Goal: Information Seeking & Learning: Learn about a topic

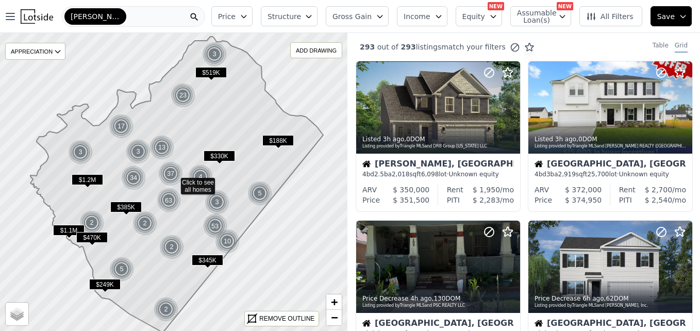
click at [282, 238] on icon at bounding box center [174, 182] width 420 height 361
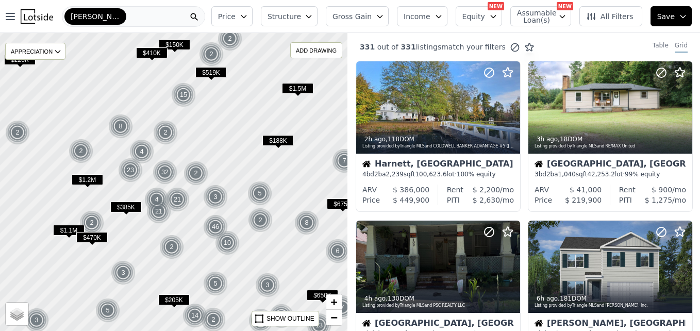
click at [274, 141] on span "$188K" at bounding box center [278, 140] width 31 height 11
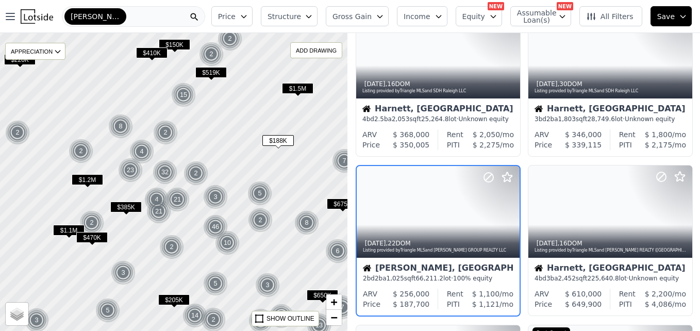
scroll to position [257, 0]
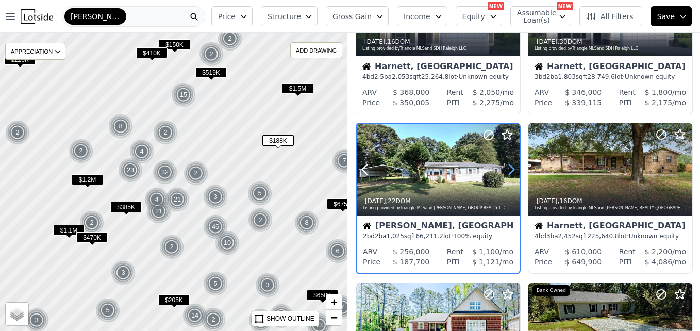
click at [508, 168] on icon at bounding box center [511, 169] width 17 height 17
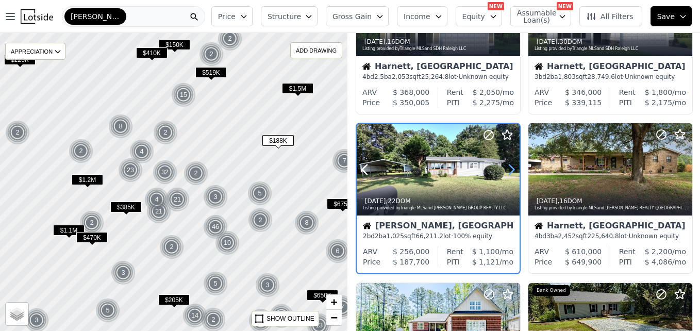
click at [508, 168] on icon at bounding box center [511, 169] width 17 height 17
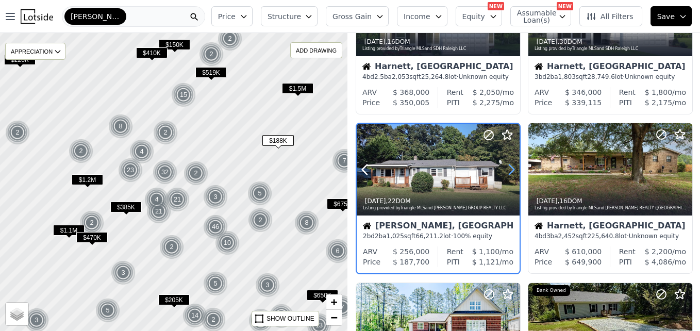
click at [508, 168] on icon at bounding box center [511, 169] width 17 height 17
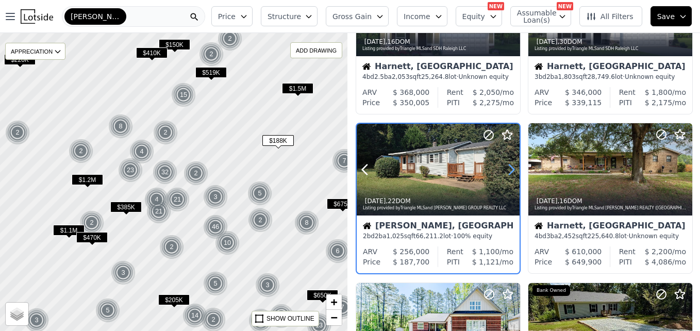
click at [508, 168] on icon at bounding box center [511, 169] width 17 height 17
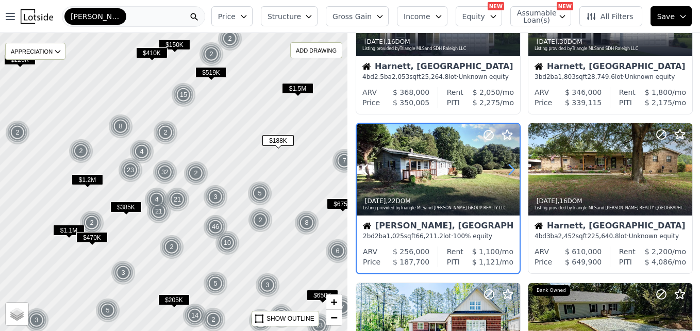
click at [508, 168] on icon at bounding box center [511, 169] width 17 height 17
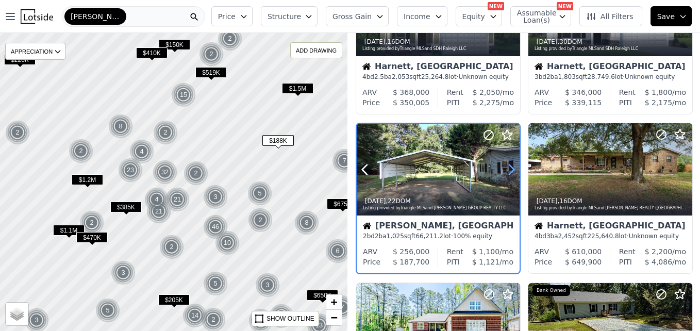
click at [508, 168] on icon at bounding box center [511, 169] width 17 height 17
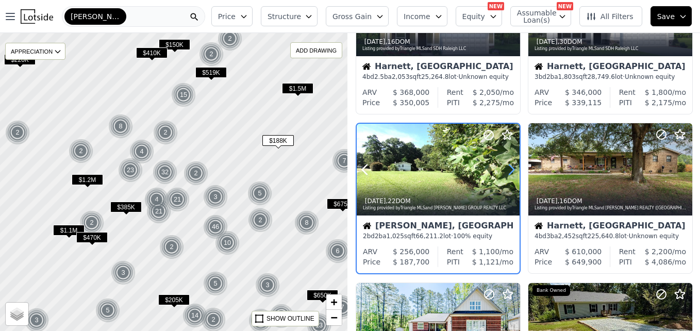
click at [508, 168] on icon at bounding box center [511, 169] width 17 height 17
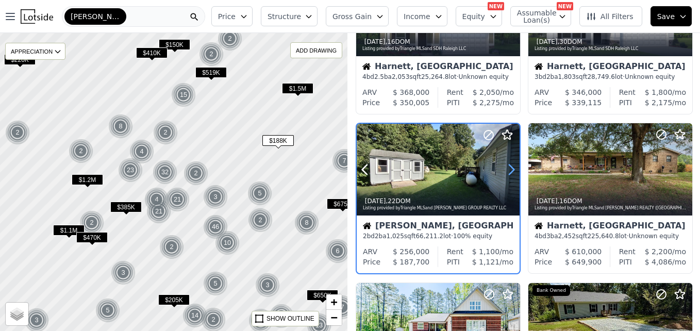
click at [508, 168] on icon at bounding box center [511, 169] width 17 height 17
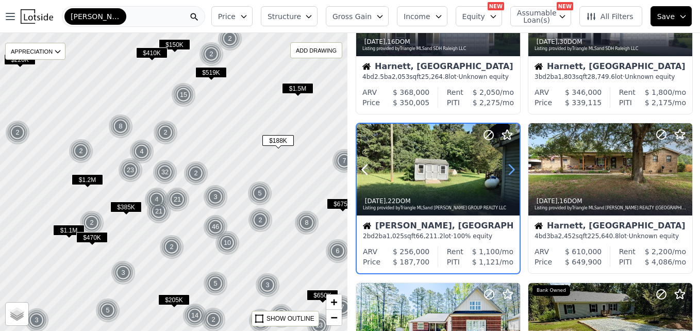
click at [508, 168] on icon at bounding box center [511, 169] width 17 height 17
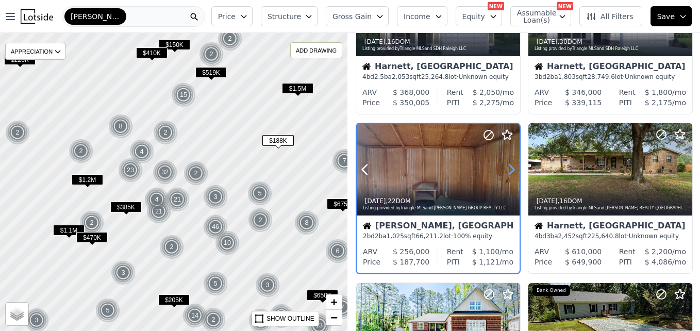
click at [508, 168] on icon at bounding box center [511, 169] width 17 height 17
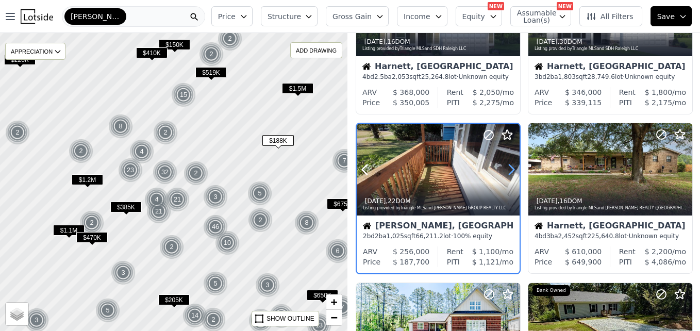
click at [508, 168] on icon at bounding box center [511, 169] width 17 height 17
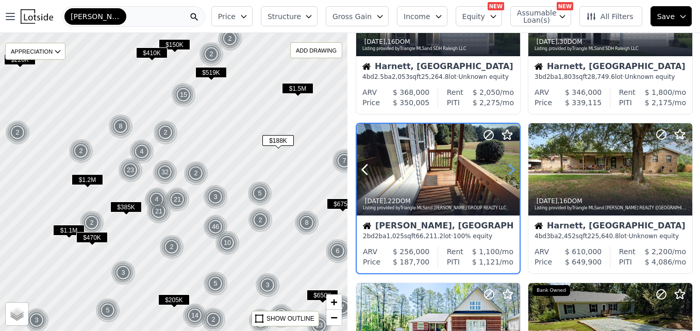
click at [508, 168] on icon at bounding box center [511, 169] width 17 height 17
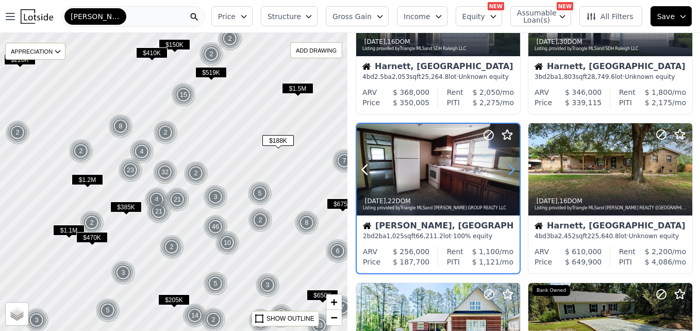
click at [508, 168] on icon at bounding box center [511, 169] width 17 height 17
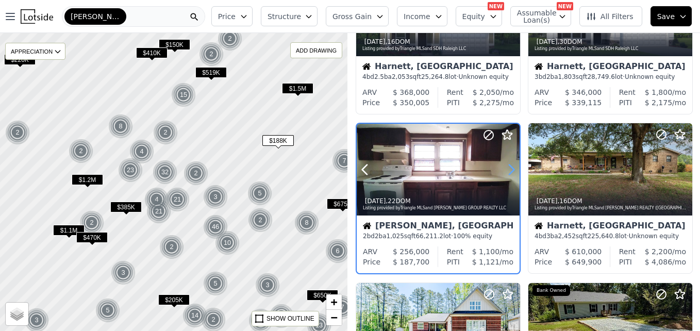
click at [508, 168] on icon at bounding box center [511, 169] width 17 height 17
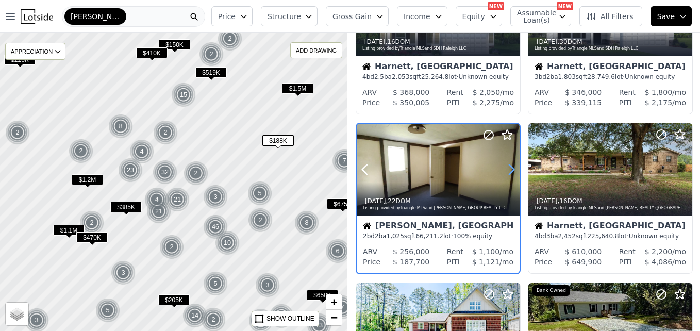
click at [508, 168] on icon at bounding box center [511, 169] width 17 height 17
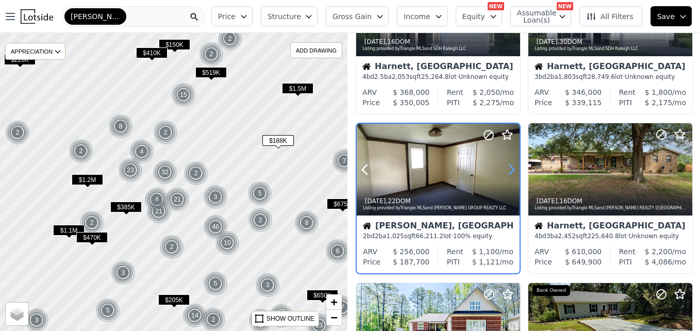
click at [508, 168] on icon at bounding box center [511, 169] width 17 height 17
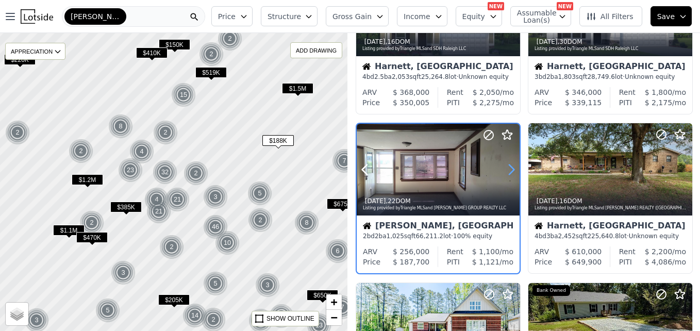
click at [508, 168] on icon at bounding box center [511, 169] width 17 height 17
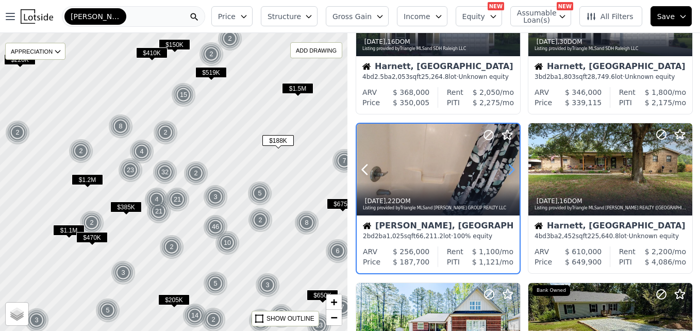
click at [508, 168] on icon at bounding box center [511, 169] width 17 height 17
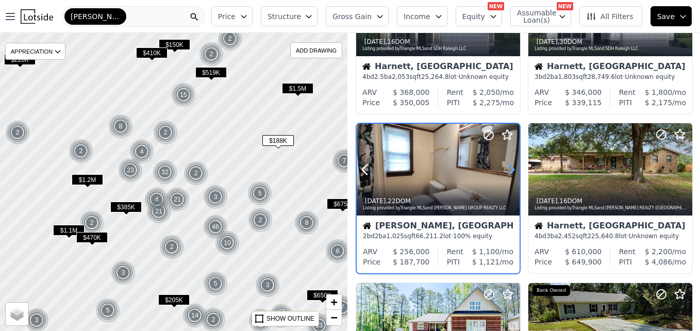
click at [508, 168] on icon at bounding box center [511, 169] width 17 height 17
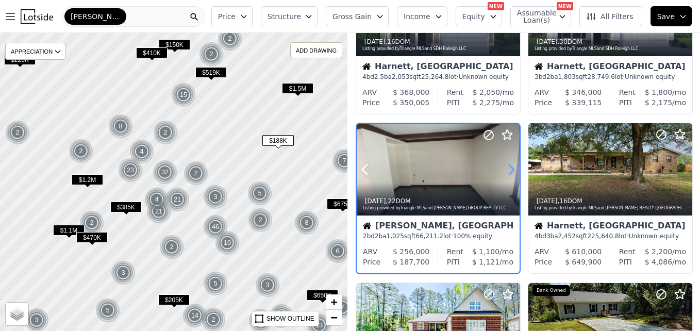
click at [508, 168] on icon at bounding box center [511, 169] width 17 height 17
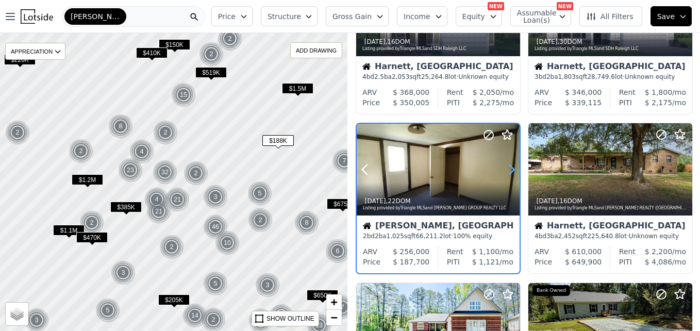
click at [508, 168] on icon at bounding box center [511, 169] width 17 height 17
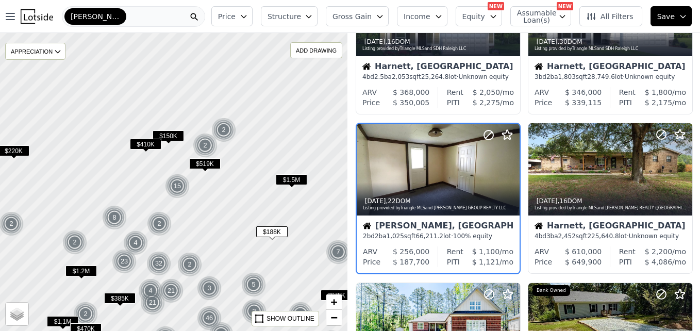
drag, startPoint x: 265, startPoint y: 99, endPoint x: 258, endPoint y: 192, distance: 93.0
click at [258, 192] on div at bounding box center [172, 186] width 417 height 358
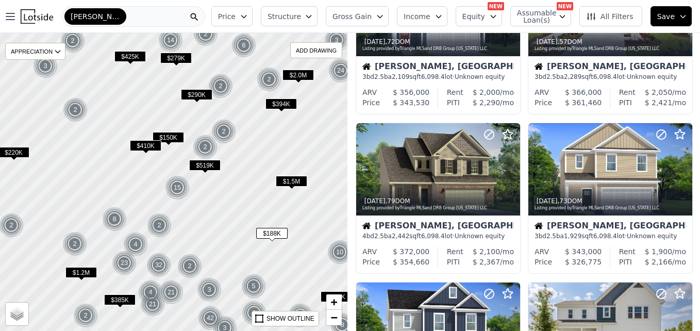
click at [253, 17] on button "Price" at bounding box center [231, 16] width 41 height 20
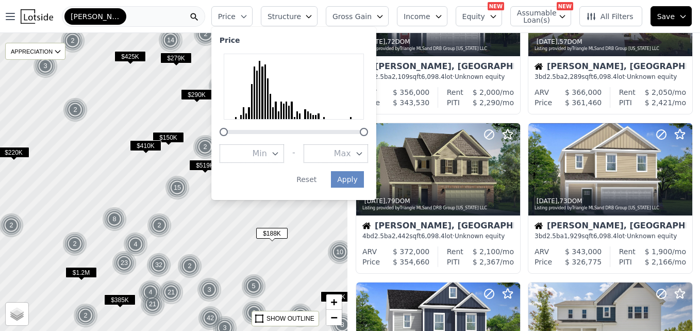
click at [351, 153] on span "Max" at bounding box center [342, 154] width 17 height 12
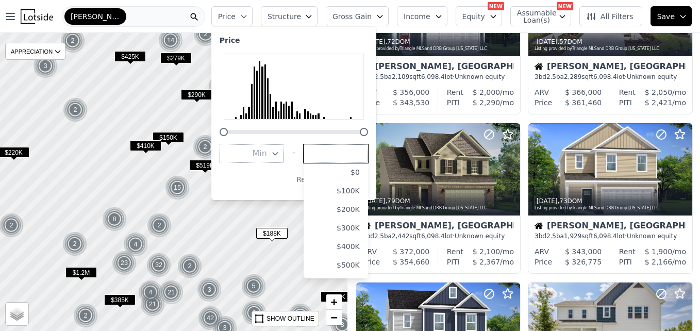
click at [353, 153] on input "number" at bounding box center [336, 153] width 64 height 19
type input "179000"
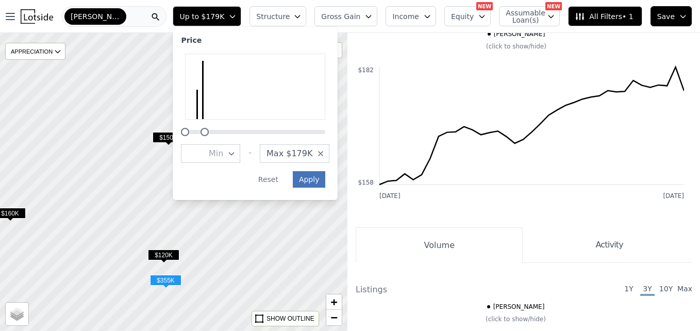
click at [322, 177] on button "Apply" at bounding box center [309, 179] width 33 height 17
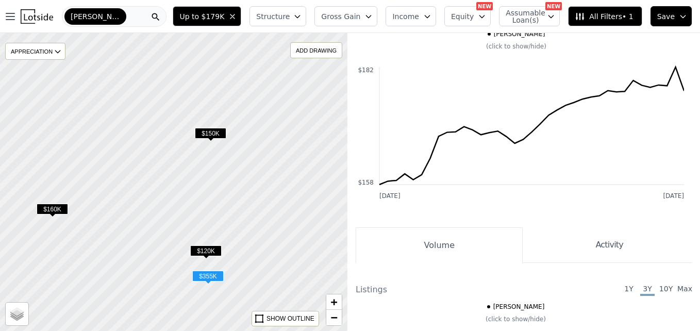
drag, startPoint x: 198, startPoint y: 185, endPoint x: 262, endPoint y: 182, distance: 64.5
click at [262, 182] on div at bounding box center [175, 182] width 417 height 358
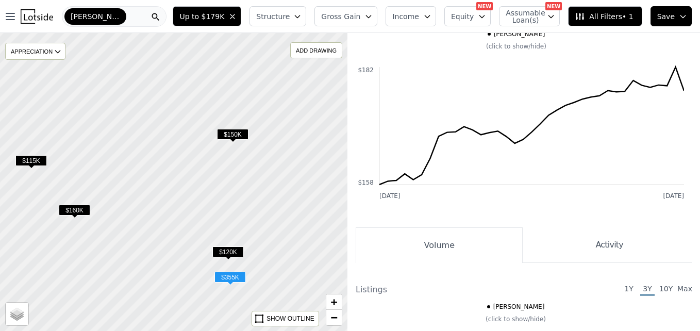
click at [238, 137] on span "$150K" at bounding box center [232, 134] width 31 height 11
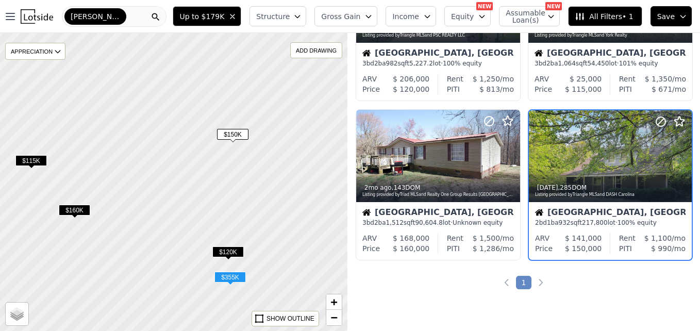
scroll to position [97, 0]
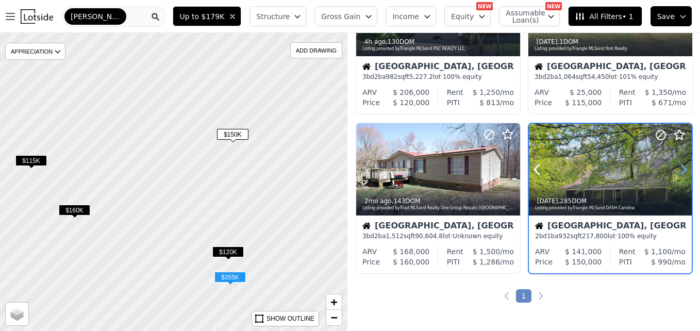
click at [676, 172] on icon at bounding box center [684, 169] width 17 height 17
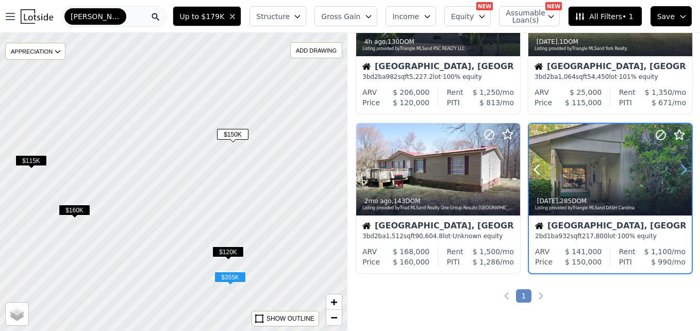
click at [676, 172] on icon at bounding box center [684, 169] width 17 height 17
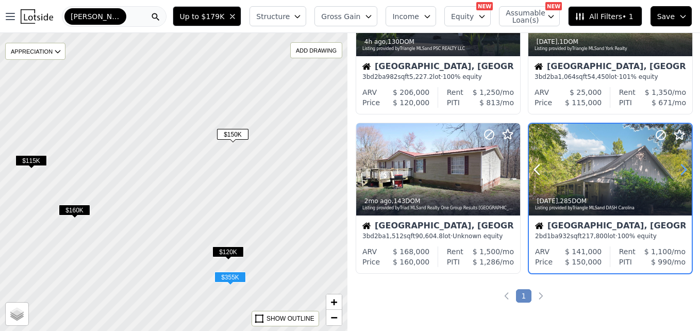
click at [676, 172] on icon at bounding box center [684, 169] width 17 height 17
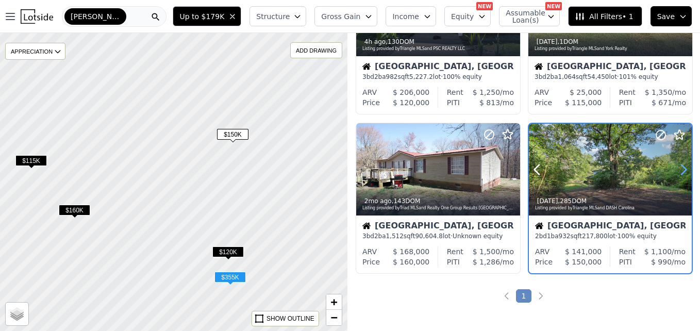
click at [676, 172] on icon at bounding box center [684, 169] width 17 height 17
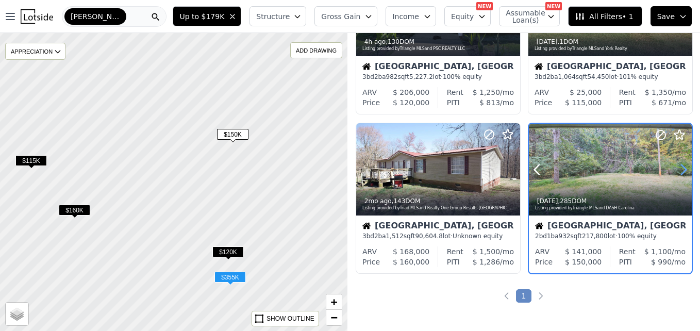
click at [676, 172] on icon at bounding box center [684, 169] width 17 height 17
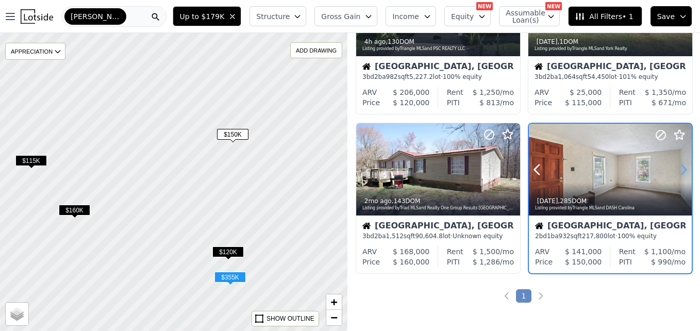
click at [676, 172] on icon at bounding box center [684, 169] width 17 height 17
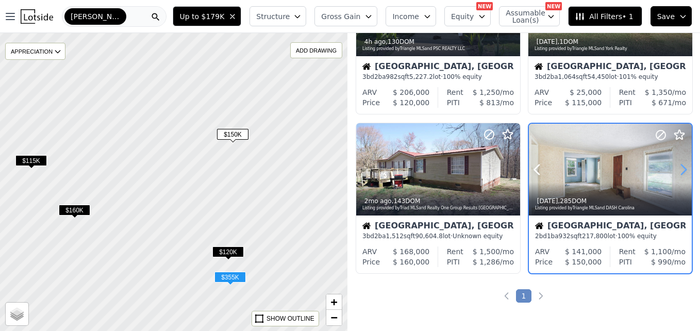
click at [676, 172] on icon at bounding box center [684, 169] width 17 height 17
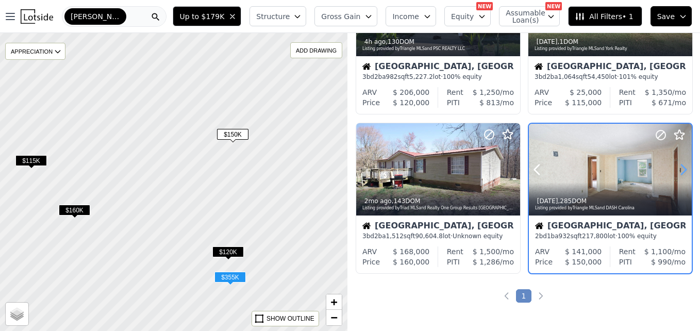
click at [676, 172] on icon at bounding box center [684, 169] width 17 height 17
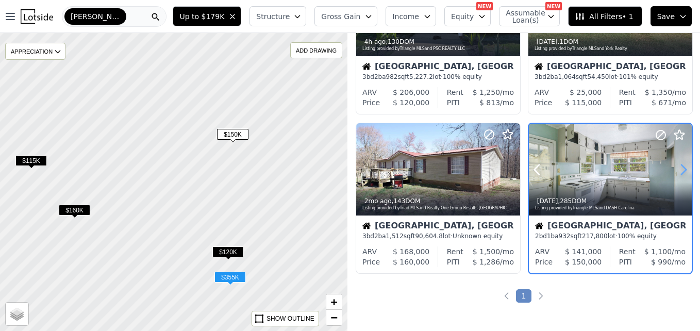
click at [676, 172] on icon at bounding box center [684, 169] width 17 height 17
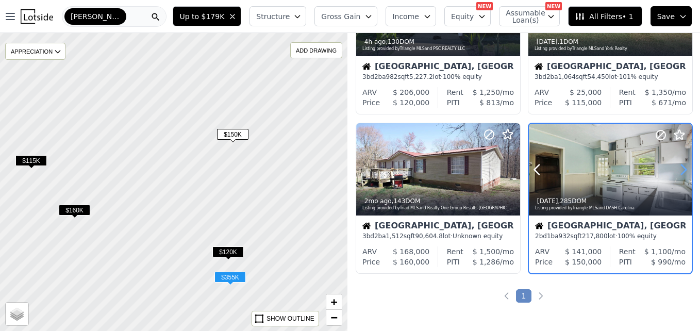
click at [676, 172] on icon at bounding box center [684, 169] width 17 height 17
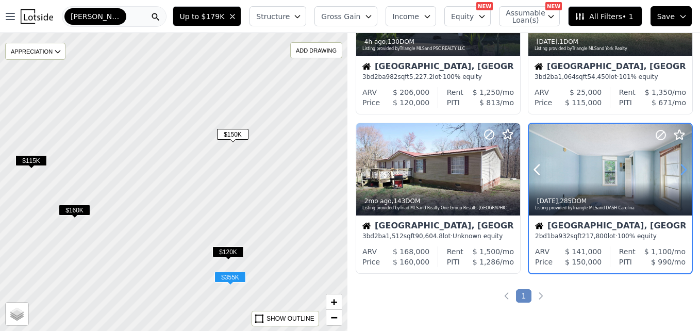
click at [676, 172] on icon at bounding box center [684, 169] width 17 height 17
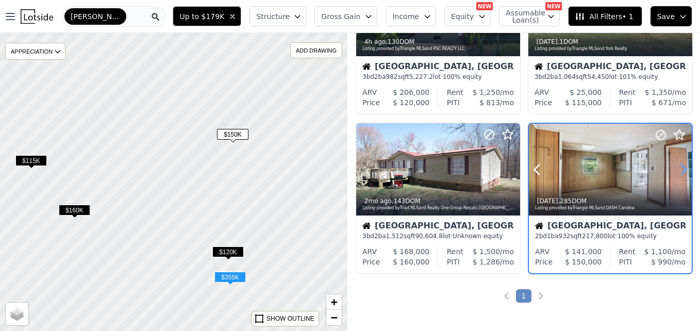
click at [676, 172] on icon at bounding box center [684, 169] width 17 height 17
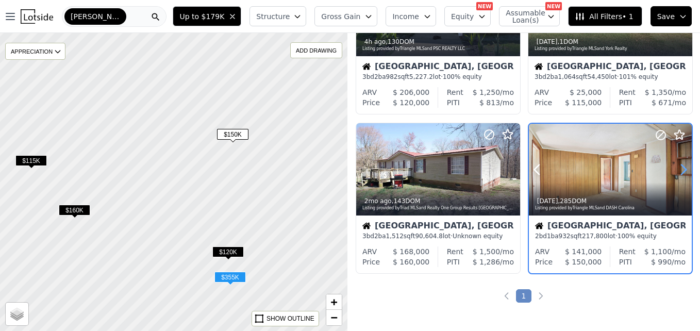
click at [676, 172] on icon at bounding box center [684, 169] width 17 height 17
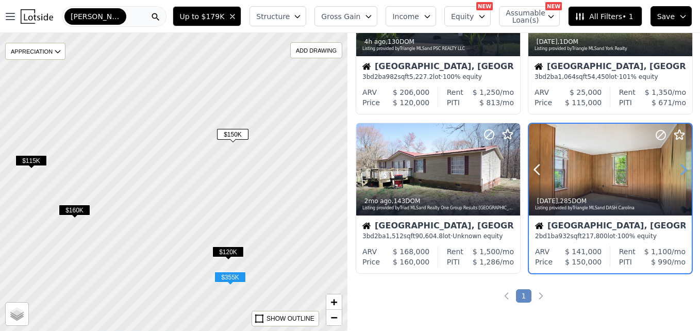
click at [676, 172] on icon at bounding box center [684, 169] width 17 height 17
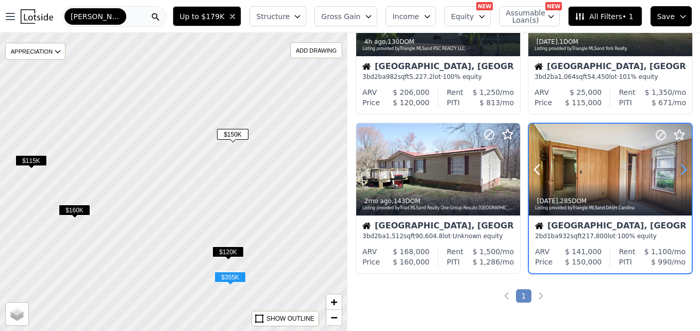
click at [676, 172] on icon at bounding box center [684, 169] width 17 height 17
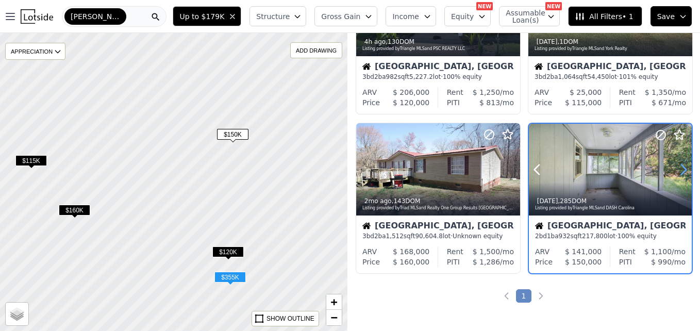
click at [676, 172] on icon at bounding box center [684, 169] width 17 height 17
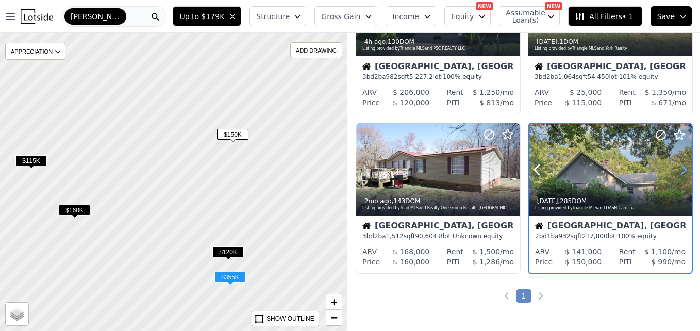
click at [676, 172] on icon at bounding box center [684, 169] width 17 height 17
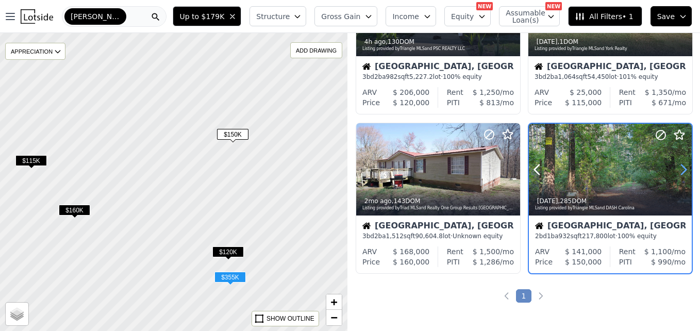
click at [676, 172] on icon at bounding box center [684, 169] width 17 height 17
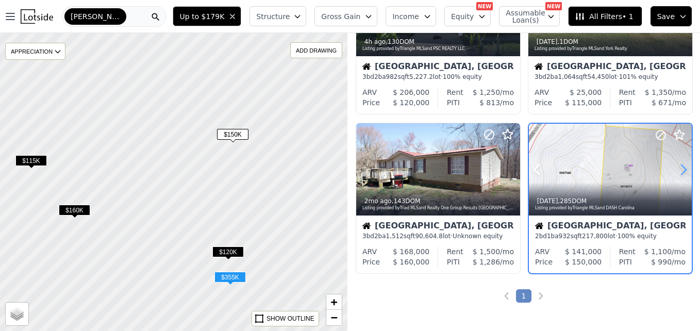
click at [676, 172] on icon at bounding box center [684, 169] width 17 height 17
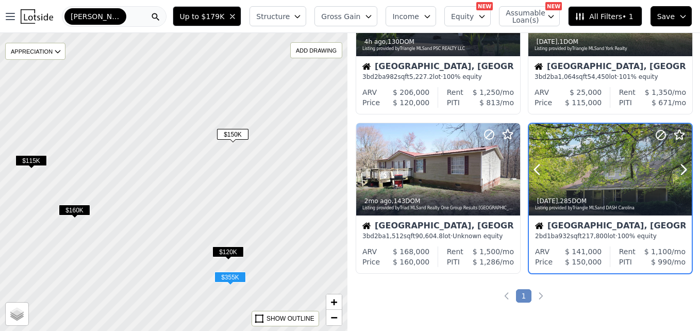
click at [613, 179] on div at bounding box center [610, 170] width 163 height 92
click at [125, 14] on div "Sanford" at bounding box center [114, 16] width 105 height 21
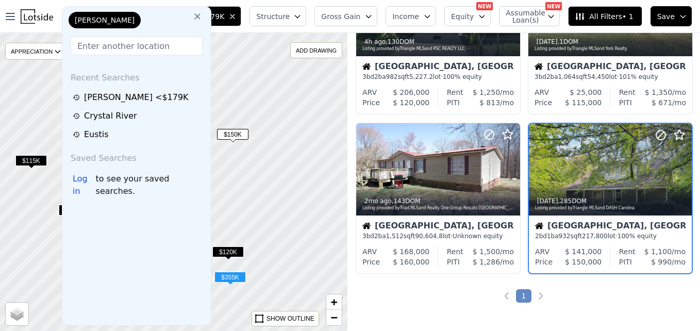
click at [124, 14] on div "Sanford" at bounding box center [118, 22] width 103 height 21
click at [192, 16] on icon at bounding box center [197, 16] width 10 height 10
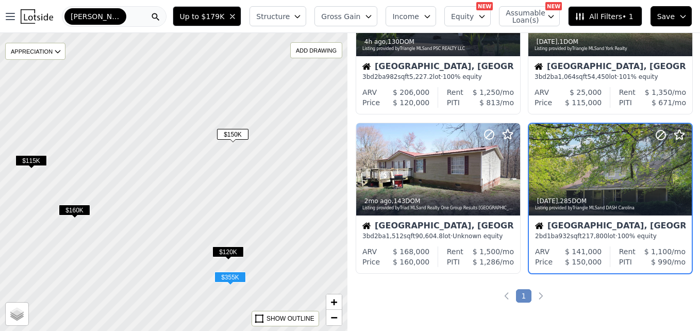
click at [123, 14] on div "Sanford" at bounding box center [114, 16] width 105 height 21
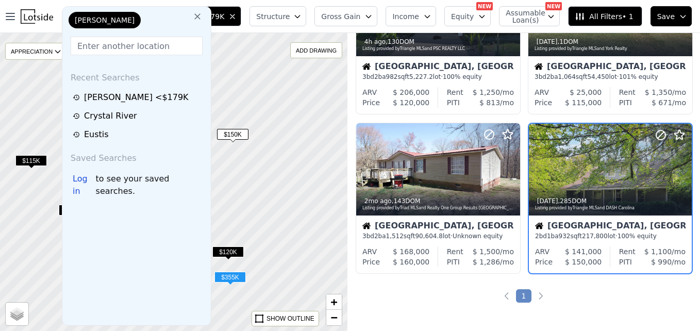
click at [109, 46] on input "text" at bounding box center [137, 46] width 132 height 19
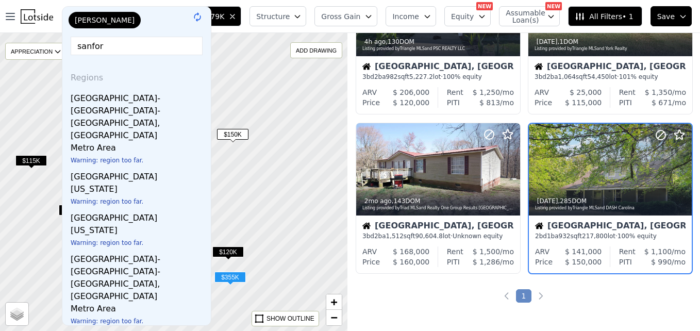
type input "sanford"
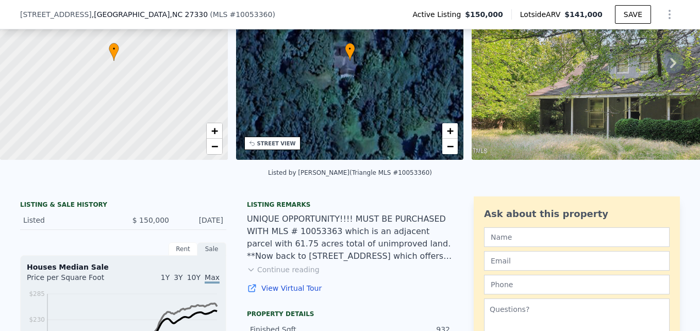
scroll to position [63, 0]
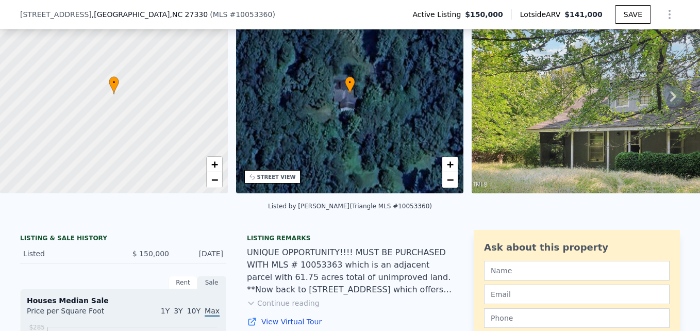
click at [668, 98] on icon at bounding box center [673, 96] width 21 height 21
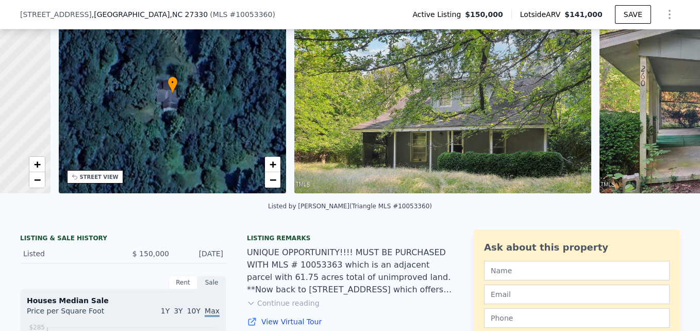
scroll to position [0, 240]
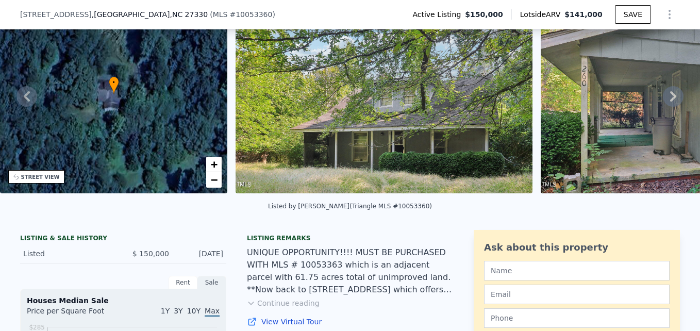
click at [668, 98] on icon at bounding box center [673, 96] width 21 height 21
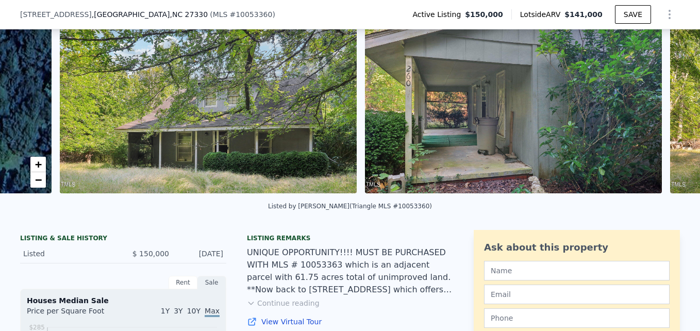
scroll to position [0, 472]
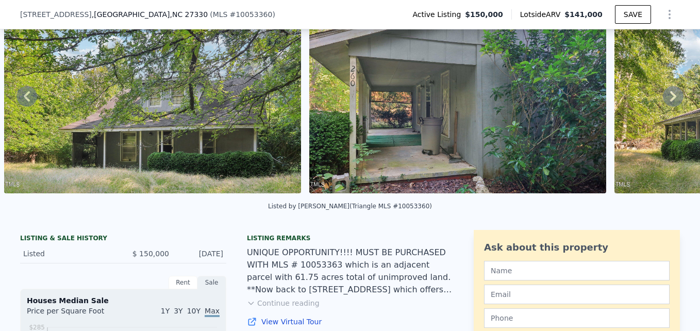
click at [668, 98] on icon at bounding box center [673, 96] width 21 height 21
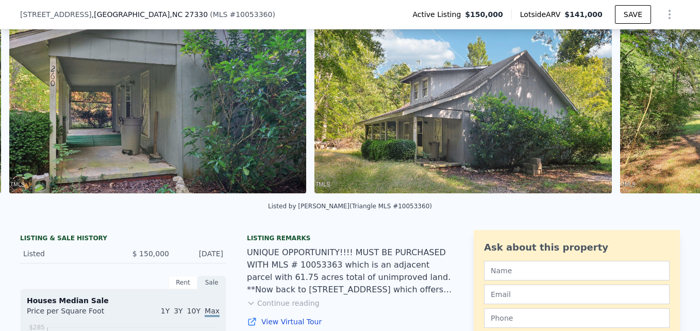
scroll to position [0, 777]
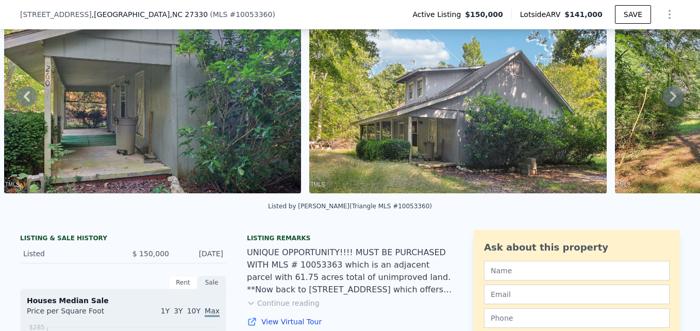
click at [668, 98] on icon at bounding box center [673, 96] width 21 height 21
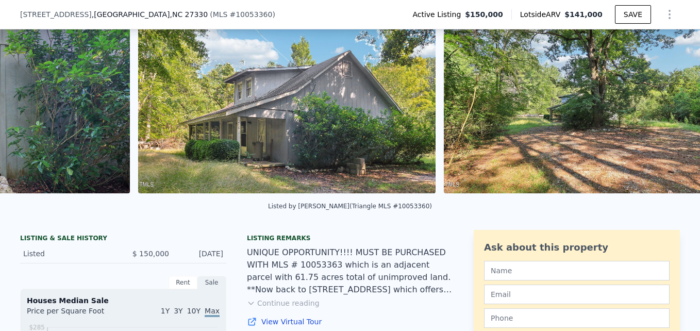
scroll to position [0, 1083]
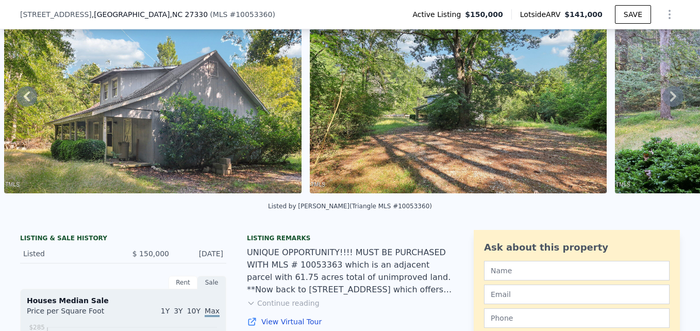
click at [668, 98] on icon at bounding box center [673, 96] width 21 height 21
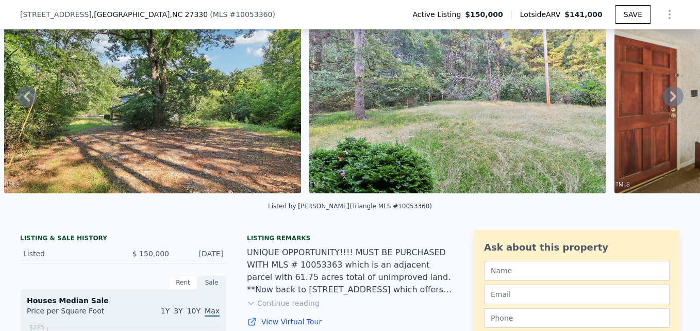
click at [668, 98] on icon at bounding box center [673, 96] width 21 height 21
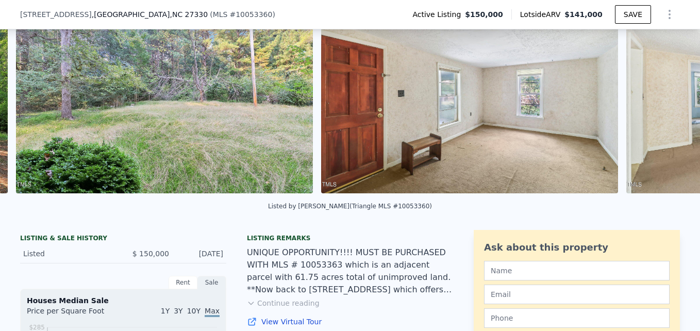
scroll to position [0, 1694]
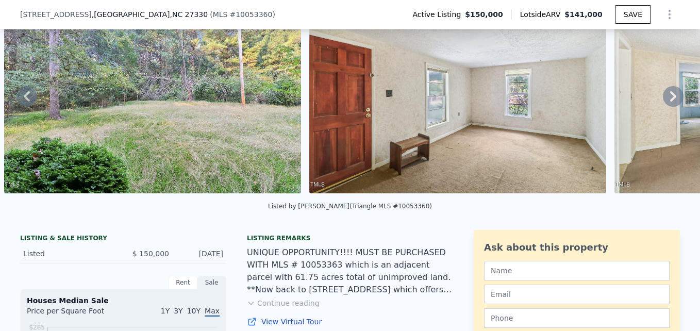
click at [668, 98] on icon at bounding box center [673, 96] width 21 height 21
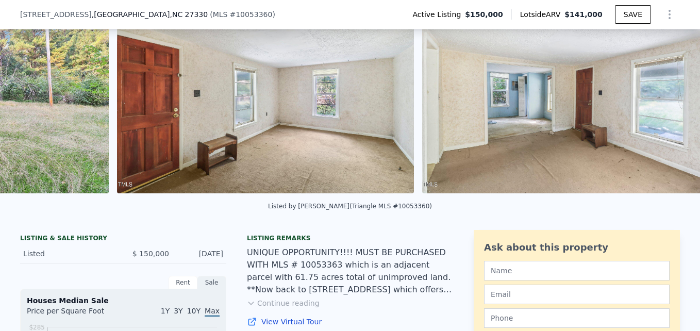
scroll to position [0, 1999]
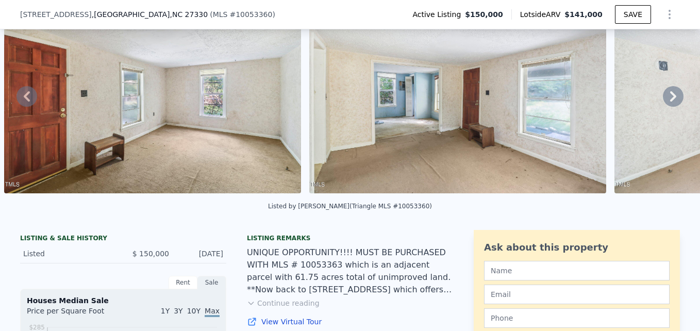
click at [668, 98] on icon at bounding box center [673, 96] width 21 height 21
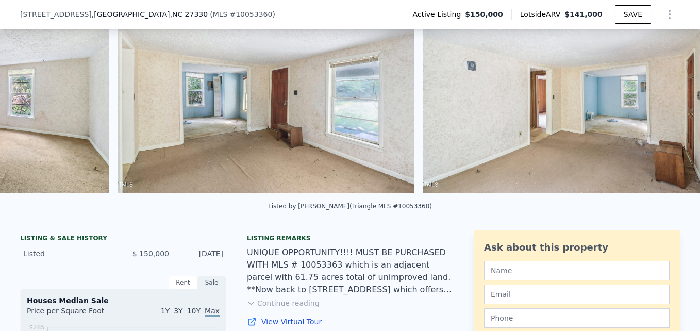
scroll to position [0, 2304]
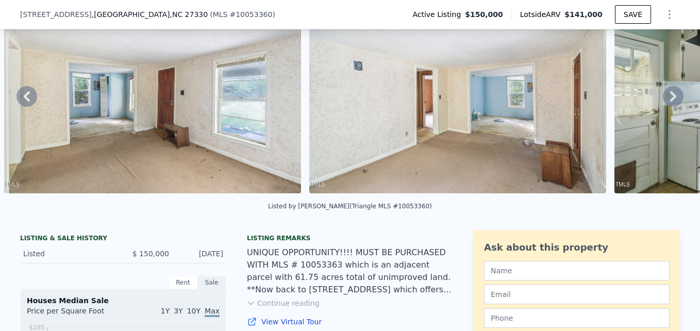
click at [668, 98] on icon at bounding box center [673, 96] width 21 height 21
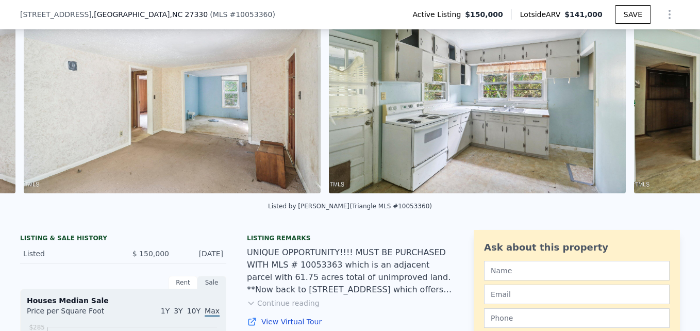
scroll to position [0, 2610]
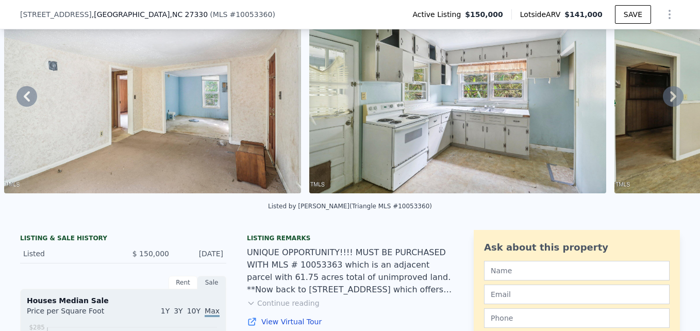
click at [668, 98] on icon at bounding box center [673, 96] width 21 height 21
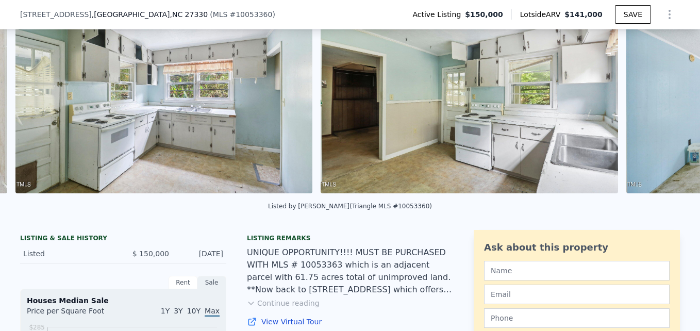
scroll to position [0, 2915]
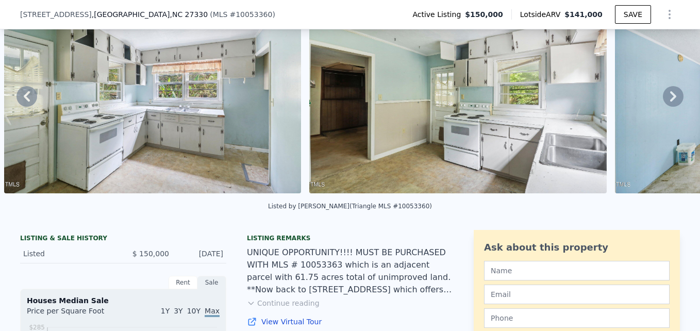
click at [668, 98] on icon at bounding box center [673, 96] width 21 height 21
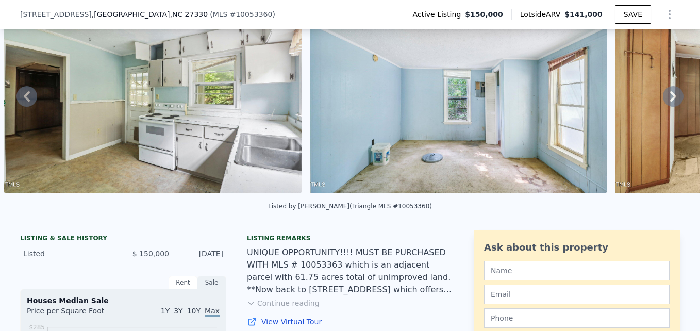
click at [668, 98] on icon at bounding box center [673, 96] width 21 height 21
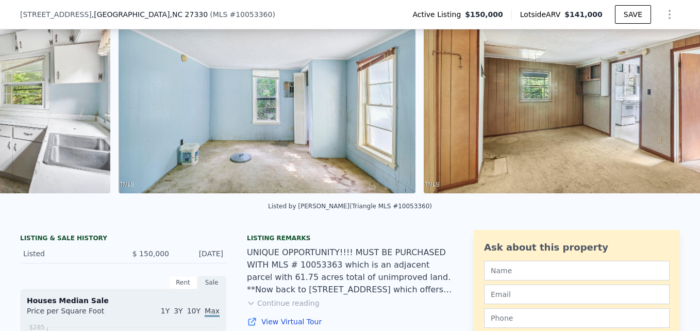
scroll to position [0, 3526]
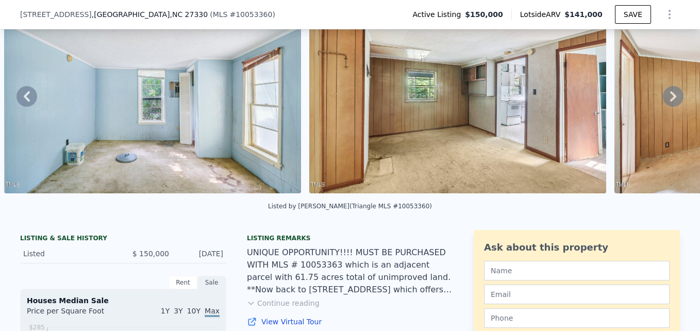
click at [668, 98] on icon at bounding box center [673, 96] width 21 height 21
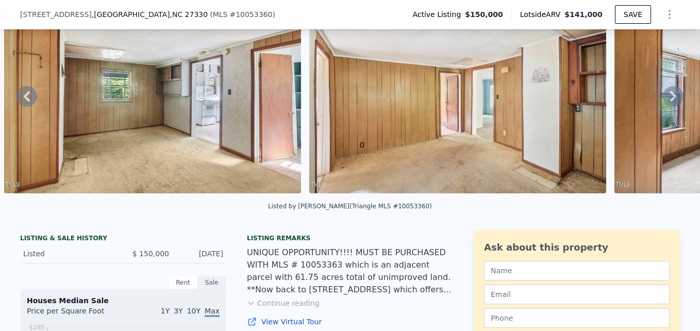
click at [668, 98] on icon at bounding box center [673, 96] width 21 height 21
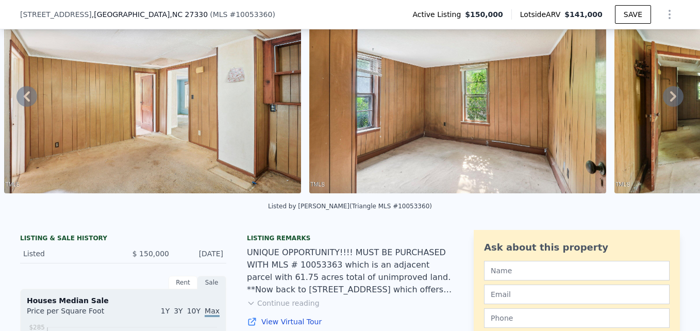
click at [668, 98] on icon at bounding box center [673, 96] width 21 height 21
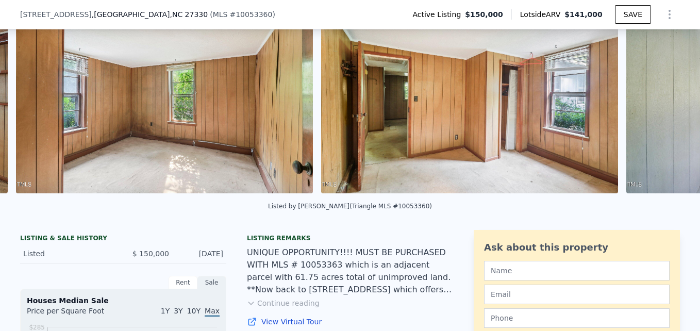
scroll to position [0, 4442]
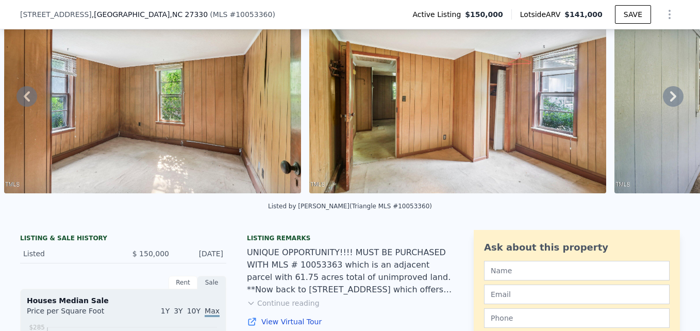
click at [668, 98] on icon at bounding box center [673, 96] width 21 height 21
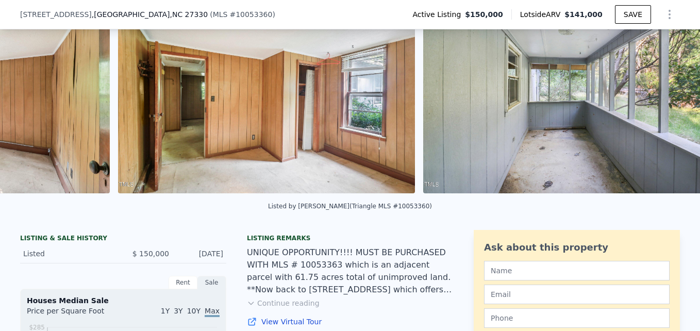
scroll to position [0, 4748]
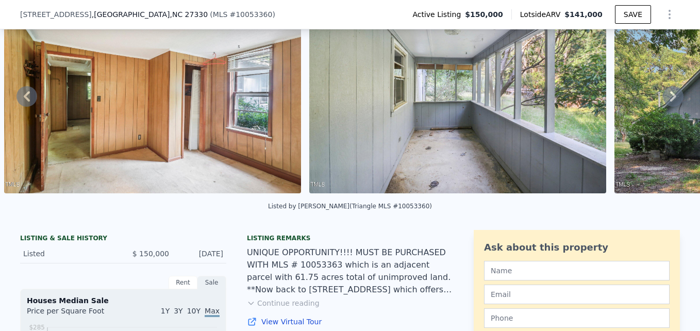
click at [668, 98] on icon at bounding box center [673, 96] width 21 height 21
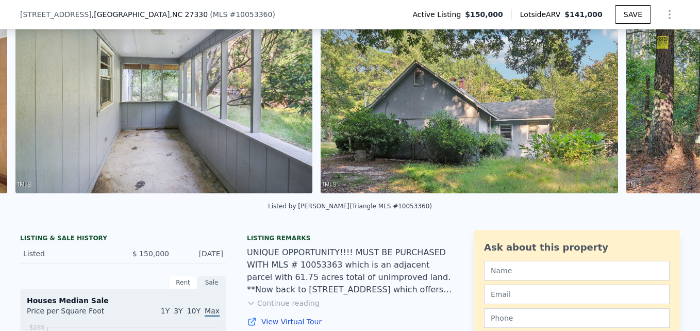
scroll to position [0, 5053]
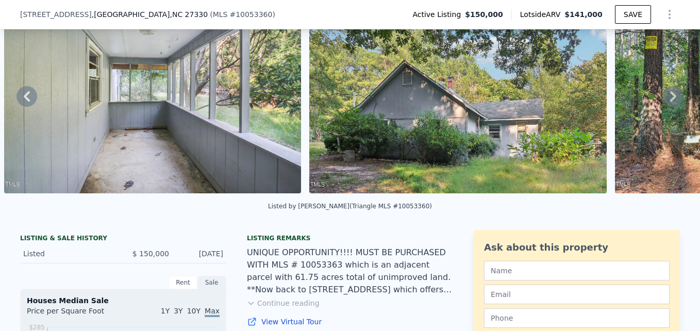
click at [668, 98] on icon at bounding box center [673, 96] width 21 height 21
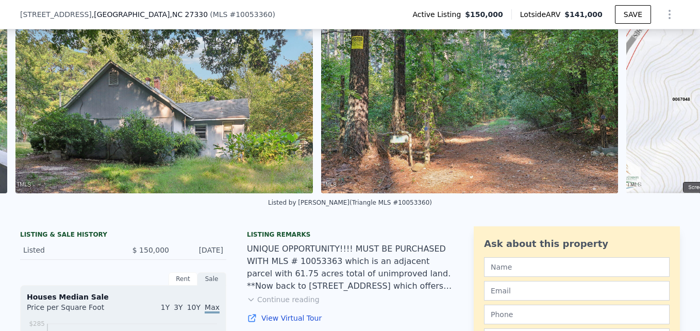
scroll to position [0, 5358]
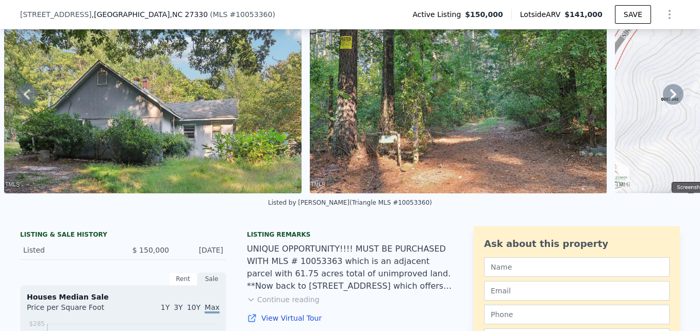
click at [670, 98] on icon at bounding box center [673, 94] width 6 height 10
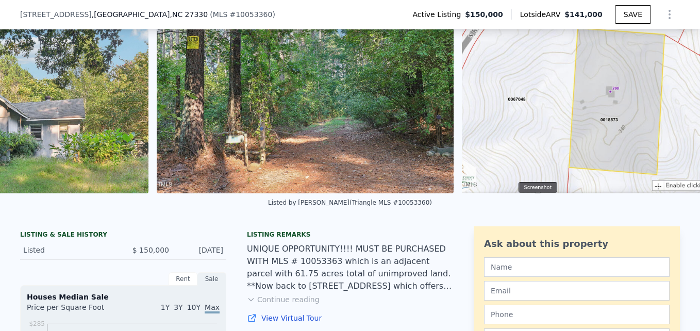
scroll to position [0, 5532]
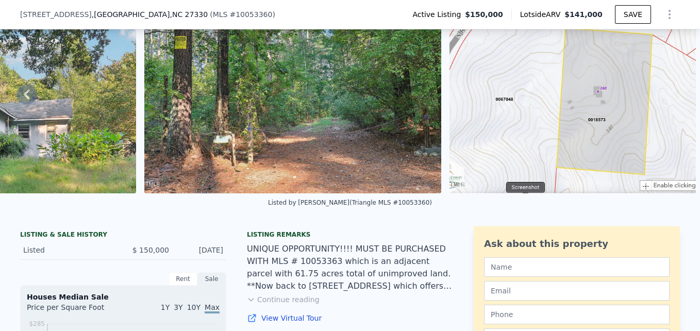
click at [544, 134] on img at bounding box center [573, 94] width 247 height 198
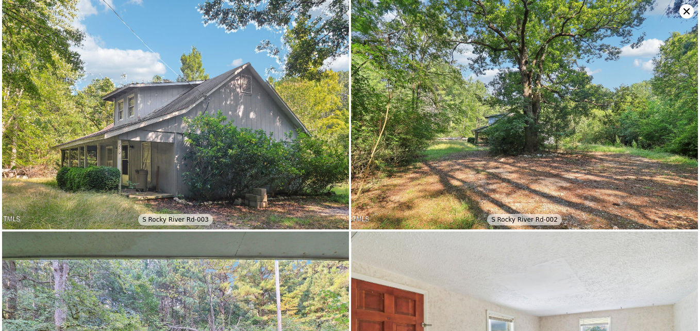
scroll to position [231, 0]
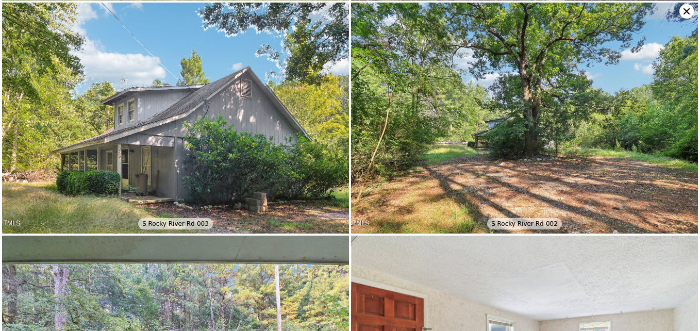
click at [679, 8] on img at bounding box center [524, 119] width 347 height 232
click at [685, 9] on icon at bounding box center [687, 11] width 6 height 6
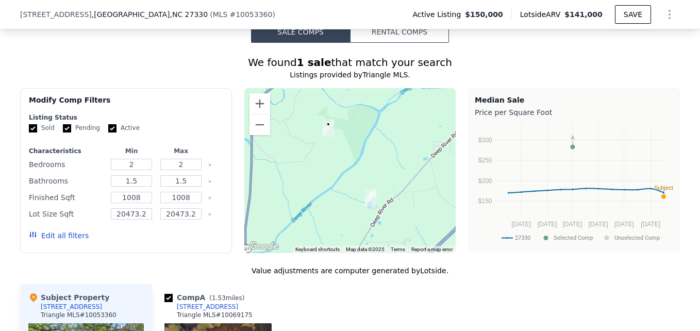
scroll to position [735, 0]
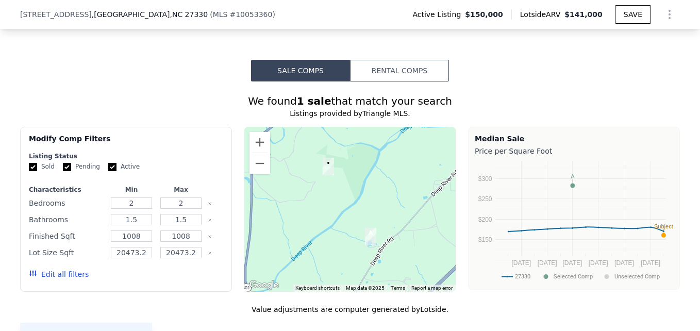
click at [322, 199] on div at bounding box center [350, 209] width 212 height 165
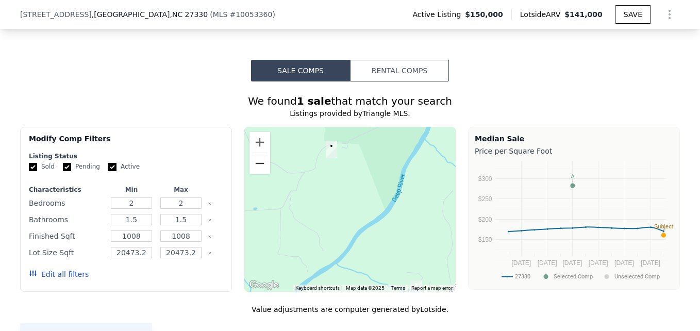
click at [257, 174] on button "Zoom out" at bounding box center [260, 163] width 21 height 21
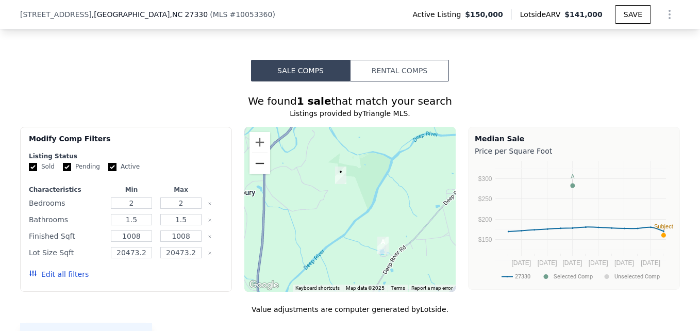
click at [257, 174] on button "Zoom out" at bounding box center [260, 163] width 21 height 21
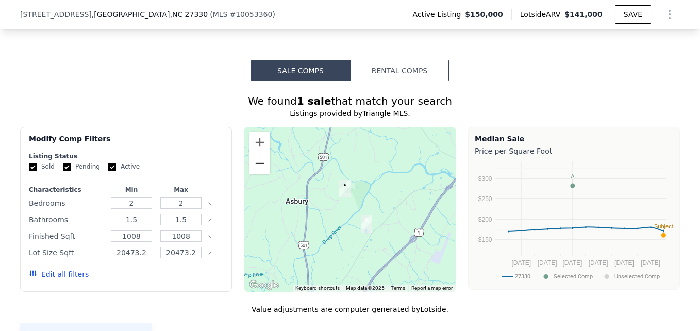
click at [257, 174] on button "Zoom out" at bounding box center [260, 163] width 21 height 21
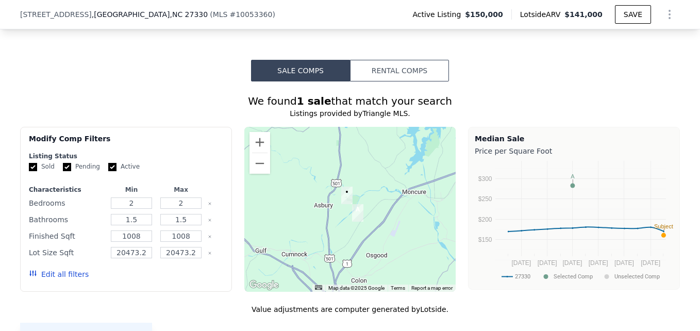
click at [260, 183] on div at bounding box center [350, 209] width 212 height 165
click at [258, 174] on button "Zoom out" at bounding box center [260, 163] width 21 height 21
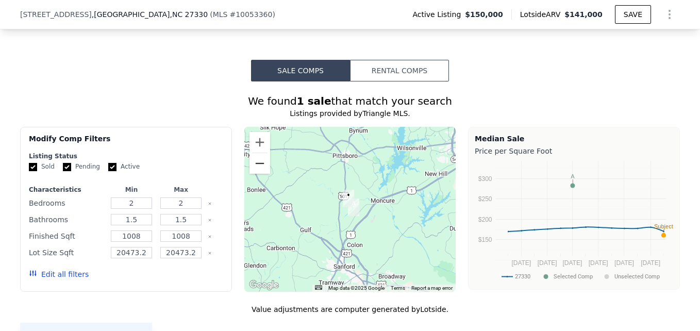
click at [258, 174] on button "Zoom out" at bounding box center [260, 163] width 21 height 21
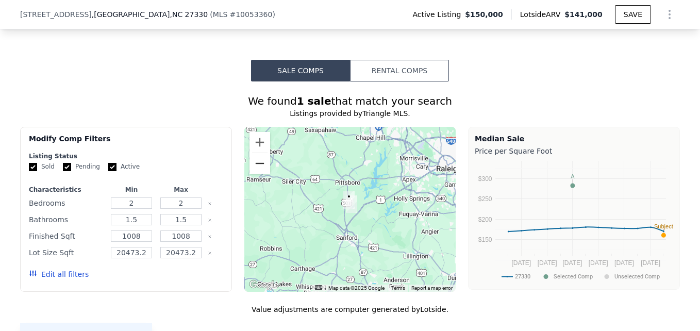
click at [258, 174] on button "Zoom out" at bounding box center [260, 163] width 21 height 21
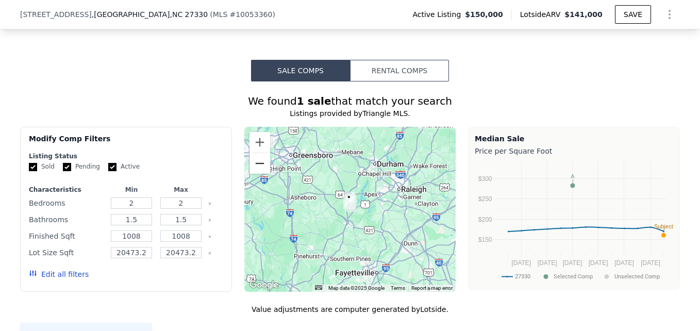
click at [258, 174] on button "Zoom out" at bounding box center [260, 163] width 21 height 21
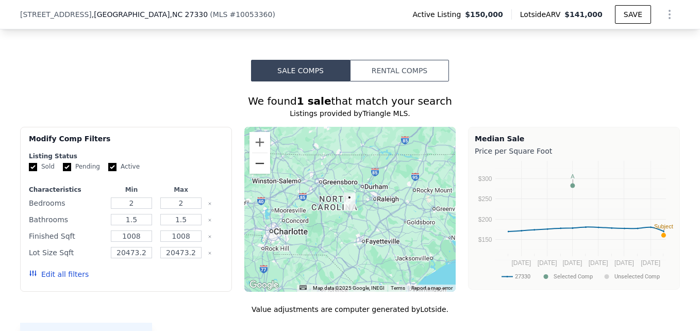
click at [259, 174] on button "Zoom out" at bounding box center [260, 163] width 21 height 21
